Goal: Task Accomplishment & Management: Manage account settings

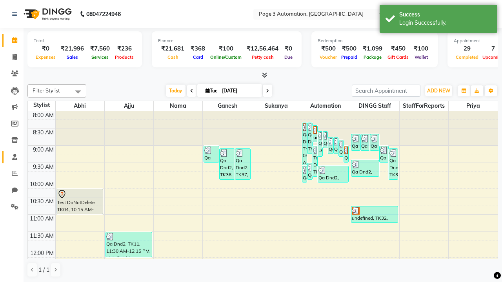
click at [12, 157] on span at bounding box center [15, 157] width 14 height 9
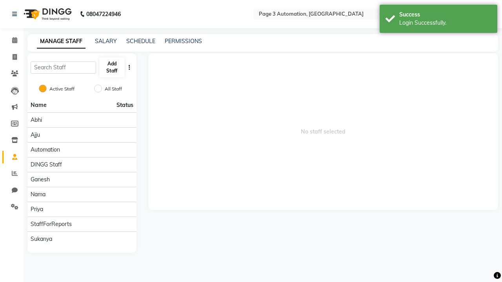
click at [12, 157] on span at bounding box center [15, 157] width 14 height 9
click at [112, 67] on button "Add Staff" at bounding box center [111, 67] width 25 height 20
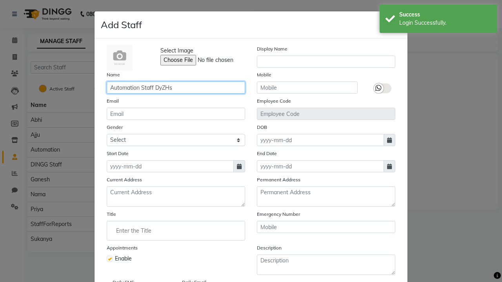
type input "Automation Staff DyZHs"
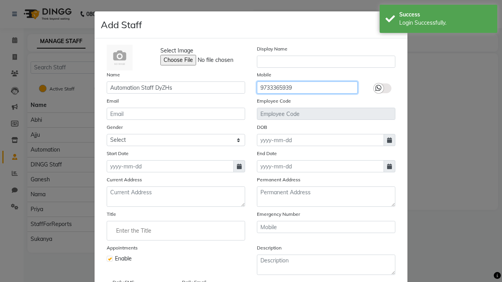
type input "9733365939"
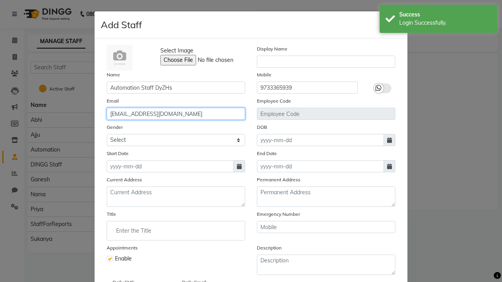
type input "[EMAIL_ADDRESS][DOMAIN_NAME]"
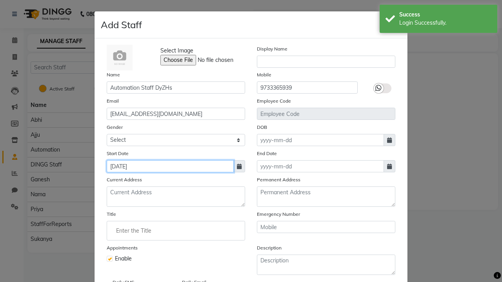
type input "[DATE]"
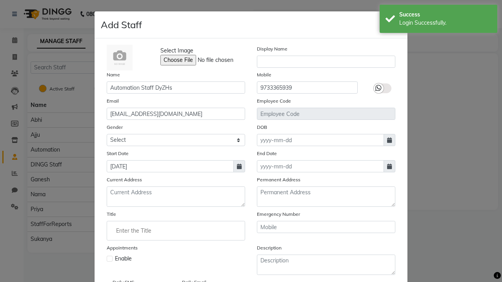
checkbox input "false"
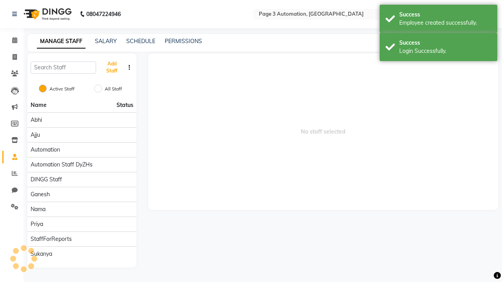
scroll to position [63, 0]
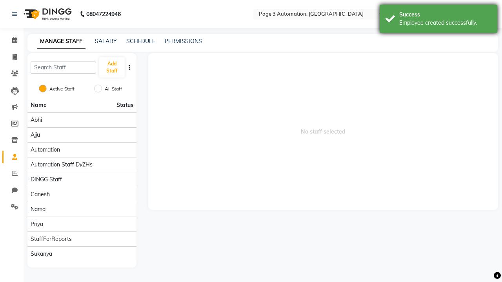
click at [438, 20] on div "Employee created successfully." at bounding box center [445, 23] width 92 height 8
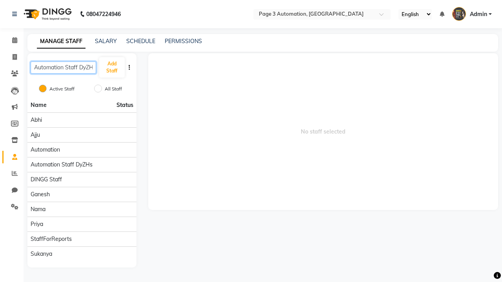
scroll to position [0, 4]
type input "Automation Staff DyZHs"
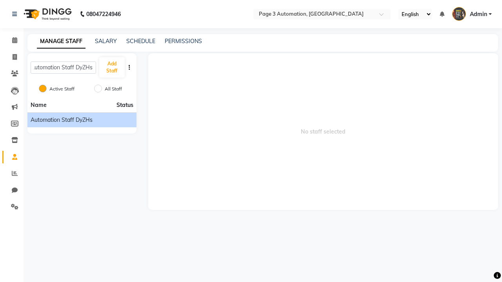
click at [82, 120] on span "Automation Staff DyZHs" at bounding box center [62, 120] width 62 height 8
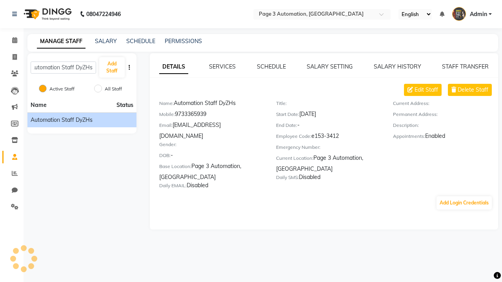
scroll to position [0, 0]
click at [329, 67] on link "SALARY SETTING" at bounding box center [329, 66] width 46 height 7
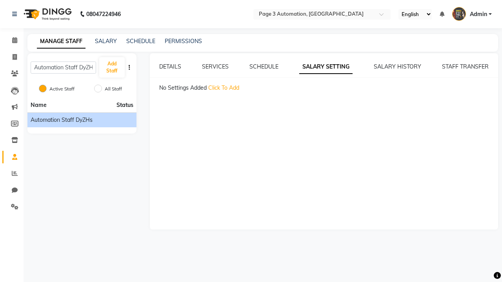
click at [223, 88] on span "Click To Add" at bounding box center [223, 87] width 31 height 7
select select "monthly"
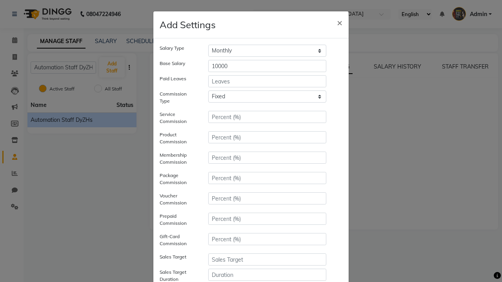
type input "10000"
type input "3"
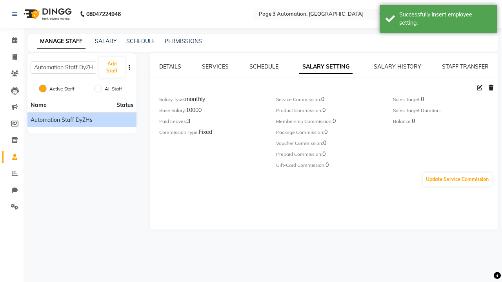
scroll to position [101, 0]
click at [438, 20] on div "Successfully insert employee setting." at bounding box center [445, 19] width 92 height 16
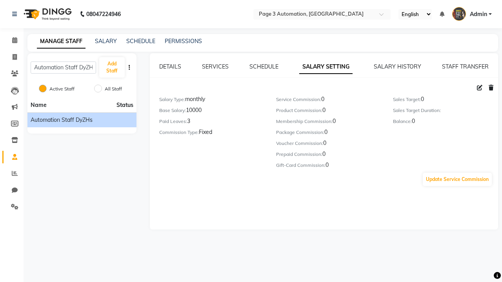
click at [479, 88] on icon at bounding box center [478, 87] width 5 height 5
select select "monthly"
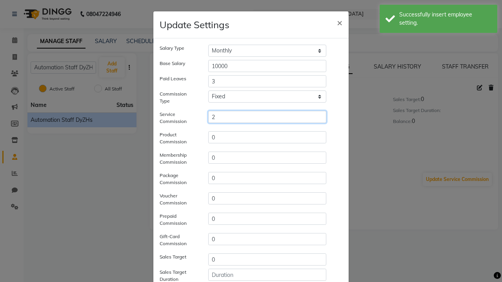
type input "2"
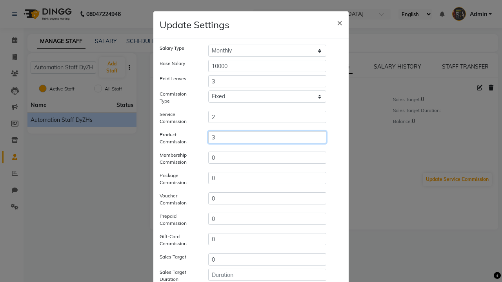
type input "3"
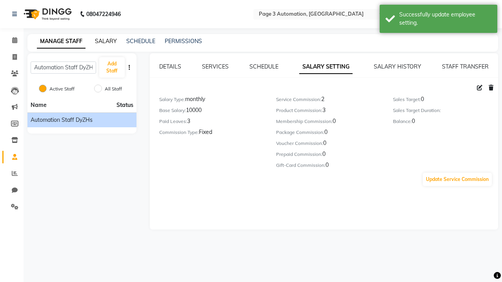
click at [438, 20] on div "Successfully update employee setting." at bounding box center [445, 19] width 92 height 16
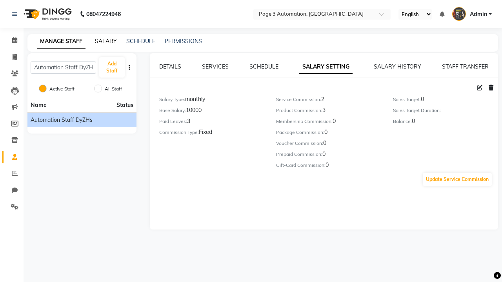
click at [106, 41] on link "SALARY" at bounding box center [106, 41] width 22 height 7
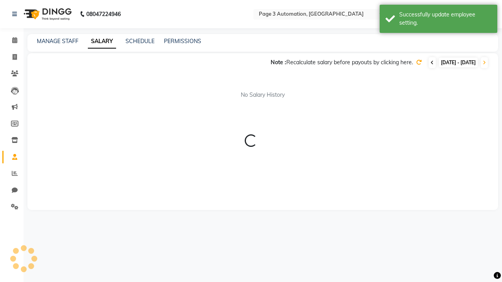
click at [430, 63] on icon at bounding box center [431, 62] width 3 height 5
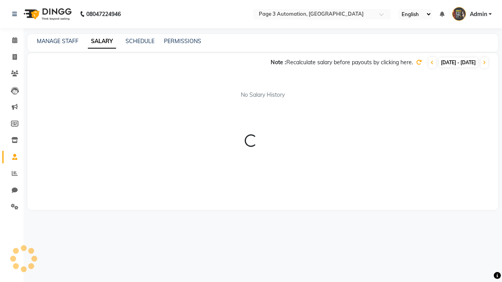
click at [416, 62] on icon at bounding box center [418, 62] width 5 height 5
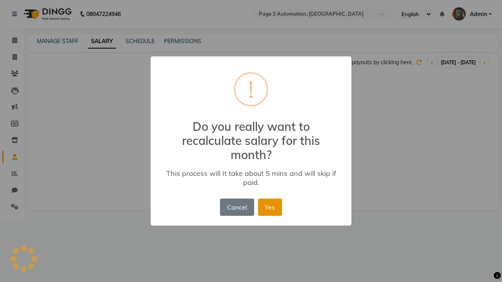
click at [270, 207] on button "Yes" at bounding box center [270, 207] width 24 height 17
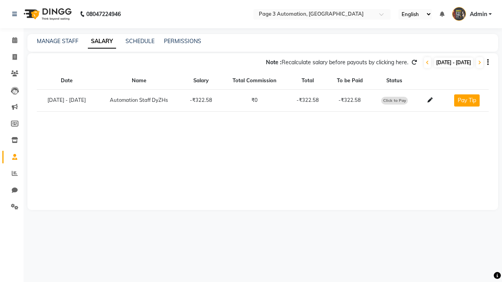
click at [401, 100] on span "Click to Pay" at bounding box center [394, 101] width 27 height 8
select select "1"
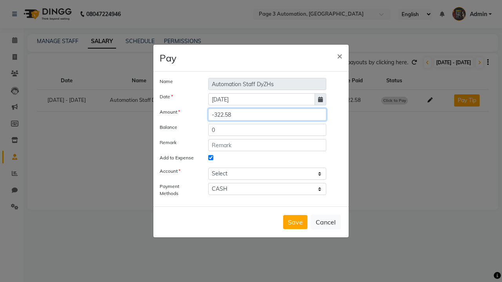
type input "15"
select select "1486"
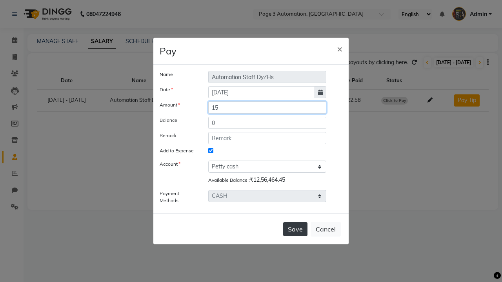
type input "15"
click at [295, 229] on button "Save" at bounding box center [295, 229] width 24 height 14
select select
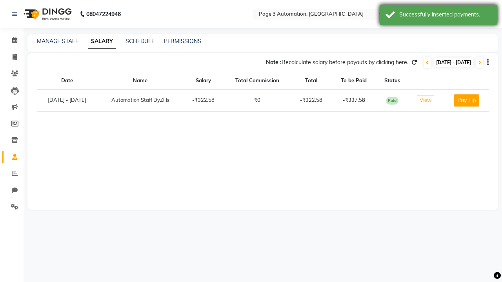
click at [438, 16] on div "Successfully inserted payments." at bounding box center [445, 15] width 92 height 8
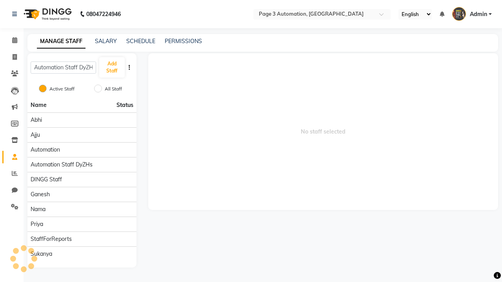
scroll to position [0, 4]
type input "Automation Staff DyZHs"
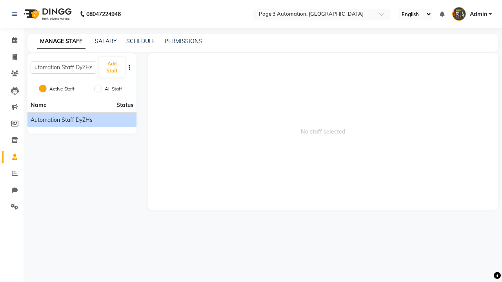
click at [82, 120] on span "Automation Staff DyZHs" at bounding box center [62, 120] width 62 height 8
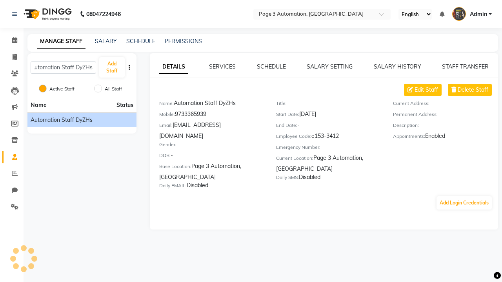
scroll to position [0, 0]
click at [173, 67] on link "DETAILS" at bounding box center [173, 67] width 29 height 14
click at [473, 90] on span "Delete Staff" at bounding box center [472, 90] width 31 height 8
